Goal: Task Accomplishment & Management: Complete application form

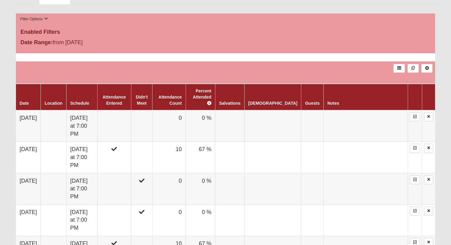
scroll to position [325, 0]
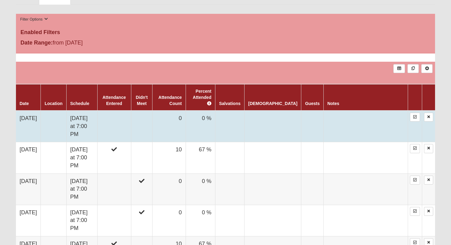
click at [215, 120] on td "0 %" at bounding box center [200, 126] width 29 height 32
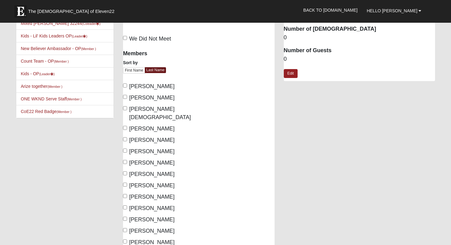
scroll to position [22, 0]
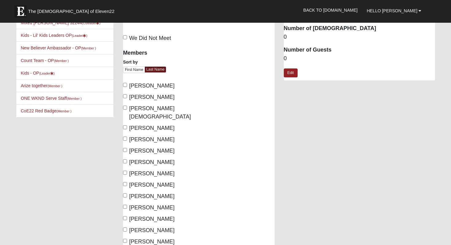
click at [131, 136] on span "Livingston, Katelyn" at bounding box center [151, 139] width 45 height 6
click at [127, 136] on input "Livingston, Katelyn" at bounding box center [125, 138] width 4 height 4
checkbox input "true"
click at [129, 148] on span "Livingston, Luke" at bounding box center [151, 151] width 45 height 6
click at [127, 148] on input "Livingston, Luke" at bounding box center [125, 150] width 4 height 4
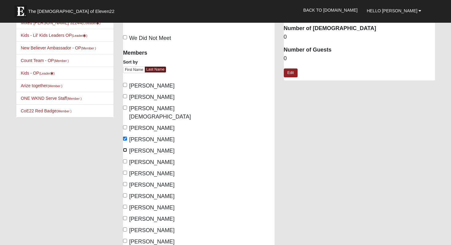
checkbox input "true"
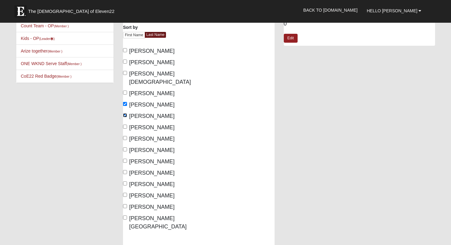
scroll to position [63, 0]
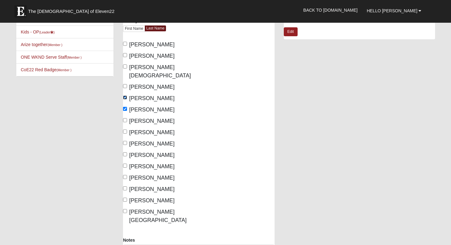
click at [126, 95] on input "Livingston, Katelyn" at bounding box center [125, 97] width 4 height 4
checkbox input "false"
click at [126, 107] on input "Livingston, Luke" at bounding box center [125, 109] width 4 height 4
checkbox input "false"
click at [126, 140] on label "Smith, Jack" at bounding box center [149, 144] width 52 height 8
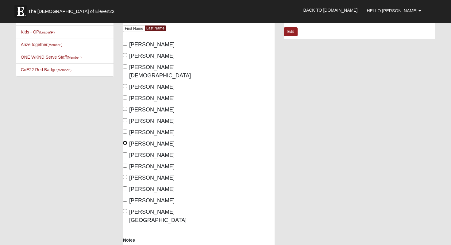
click at [126, 141] on input "Smith, Jack" at bounding box center [125, 143] width 4 height 4
checkbox input "true"
click at [125, 152] on input "Smith, Leti" at bounding box center [125, 154] width 4 height 4
checkbox input "true"
click at [125, 163] on input "Thorpe, Amber" at bounding box center [125, 165] width 4 height 4
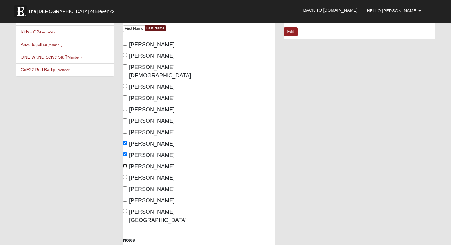
checkbox input "true"
click at [125, 175] on input "Thorpe, Kyle" at bounding box center [125, 177] width 4 height 4
checkbox input "true"
click at [127, 196] on label "Wells, Callie" at bounding box center [149, 200] width 52 height 8
click at [127, 197] on input "Wells, Callie" at bounding box center [125, 199] width 4 height 4
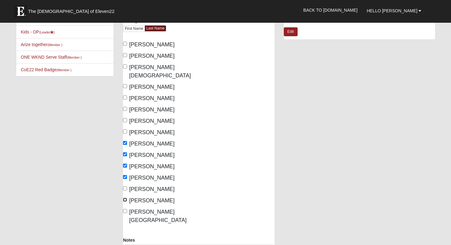
checkbox input "true"
click at [127, 208] on label "Wells, Chadwick" at bounding box center [158, 216] width 71 height 17
click at [127, 209] on input "Wells, Chadwick" at bounding box center [125, 211] width 4 height 4
checkbox input "true"
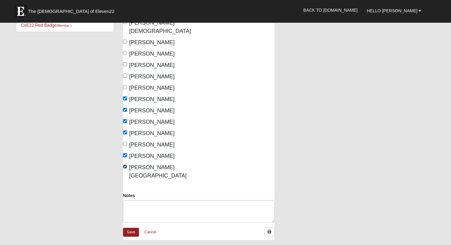
scroll to position [114, 0]
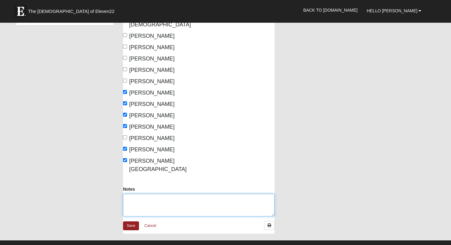
click at [172, 194] on textarea "Notes" at bounding box center [198, 205] width 151 height 23
type textarea "2 new people"
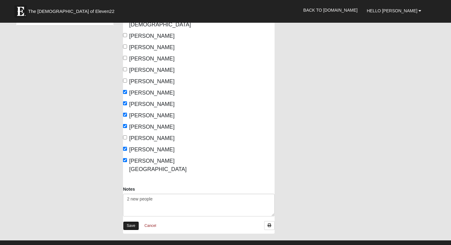
click at [129, 221] on link "Save" at bounding box center [131, 225] width 16 height 9
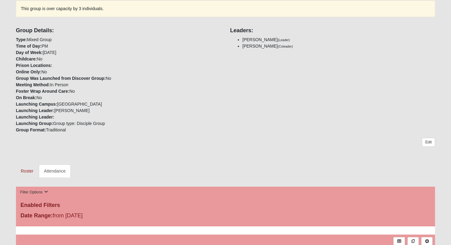
scroll to position [151, 0]
